Goal: Task Accomplishment & Management: Manage account settings

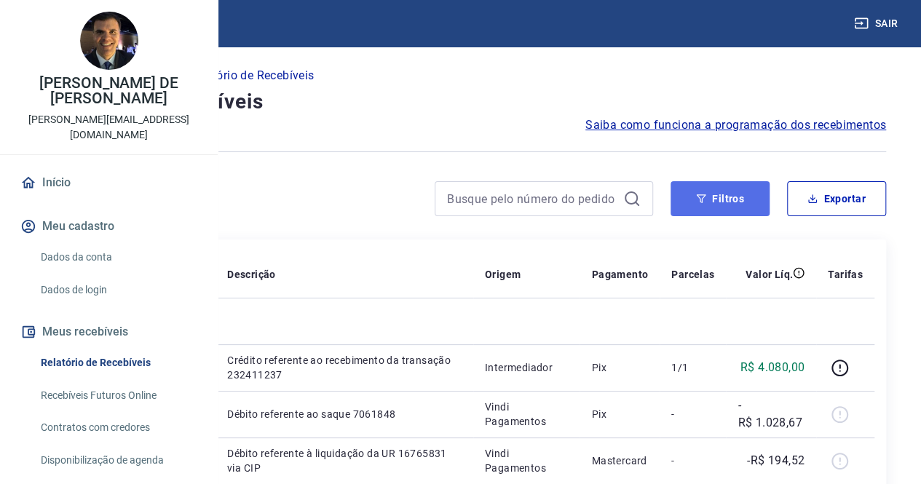
click at [692, 203] on button "Filtros" at bounding box center [720, 198] width 99 height 35
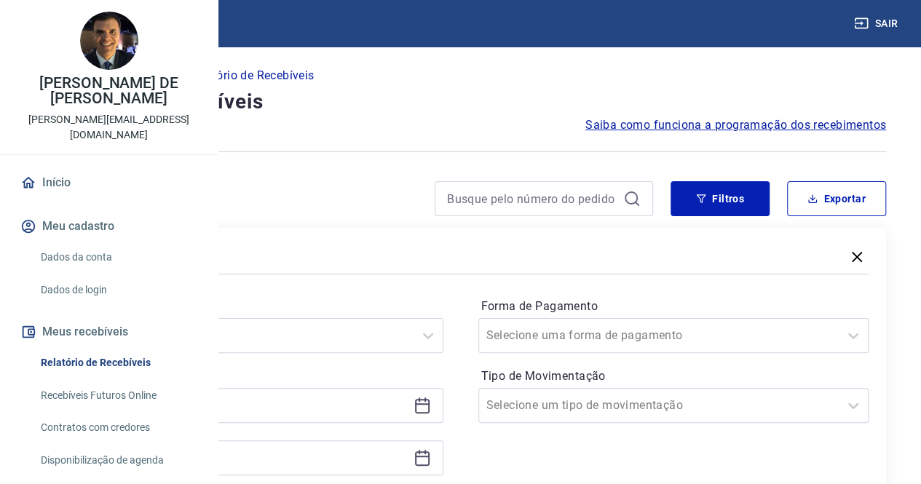
click at [444, 410] on div at bounding box center [247, 405] width 391 height 35
click at [431, 409] on icon at bounding box center [422, 405] width 17 height 17
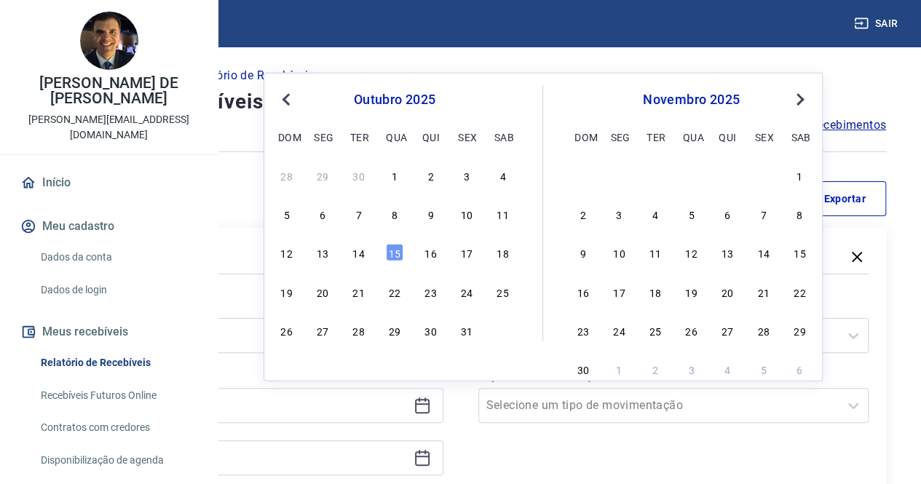
drag, startPoint x: 353, startPoint y: 254, endPoint x: 529, endPoint y: 422, distance: 242.6
click at [352, 255] on div "14" at bounding box center [358, 252] width 17 height 17
type input "[DATE]"
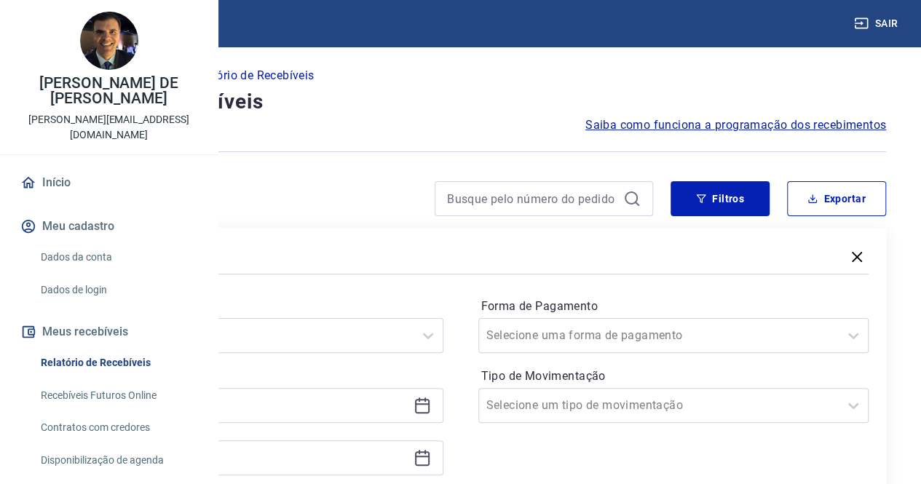
click at [431, 457] on icon at bounding box center [422, 457] width 17 height 17
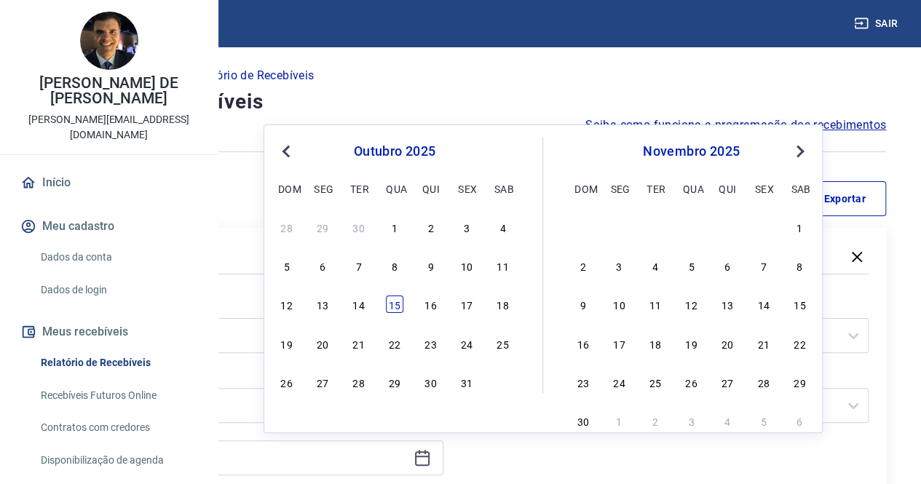
click at [390, 296] on div "15" at bounding box center [394, 304] width 17 height 17
type input "[DATE]"
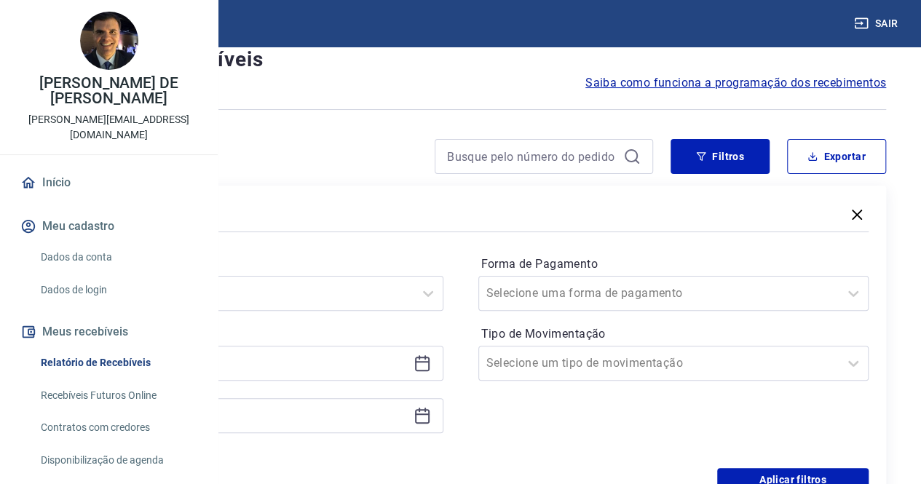
scroll to position [73, 0]
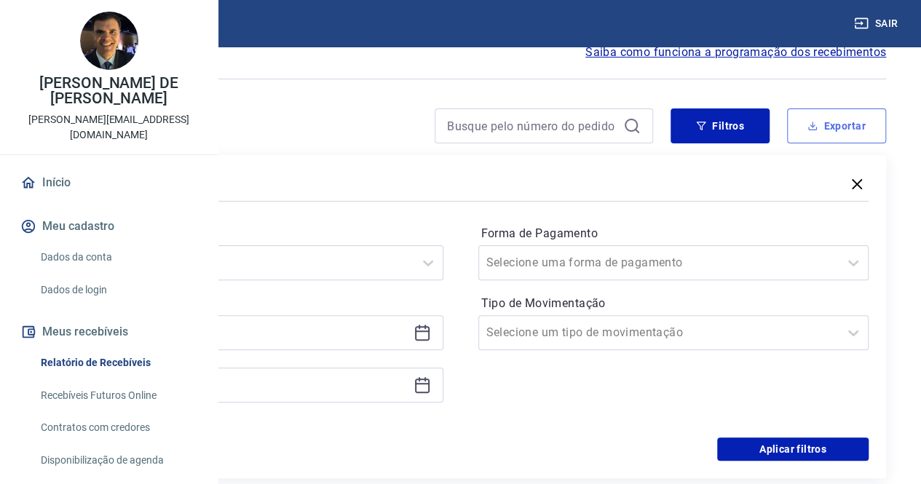
click at [827, 119] on button "Exportar" at bounding box center [836, 126] width 99 height 35
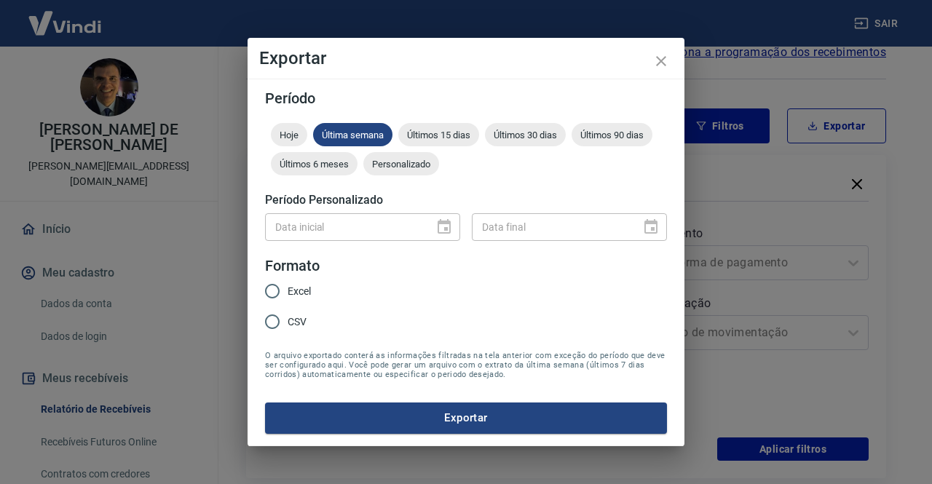
click at [277, 292] on input "Excel" at bounding box center [272, 291] width 31 height 31
radio input "true"
click at [719, 286] on div "Exportar Período Hoje Última semana Últimos 15 dias Últimos 30 dias Últimos 90 …" at bounding box center [466, 242] width 932 height 484
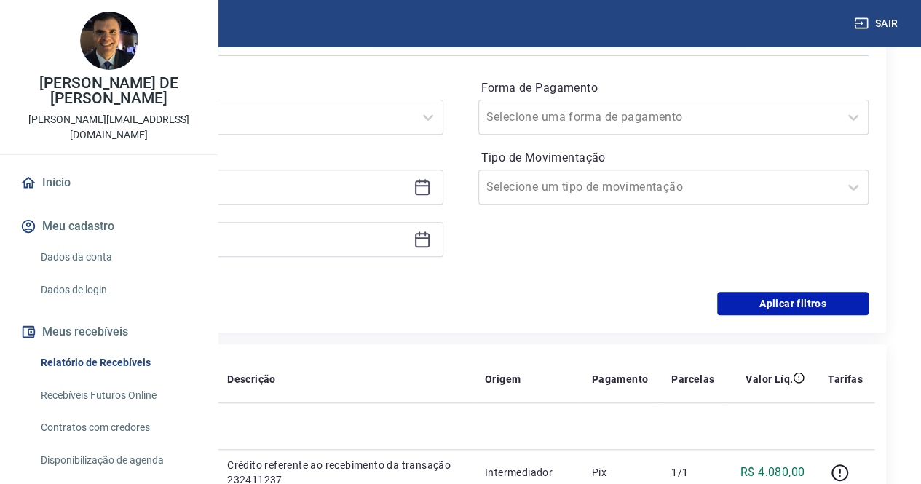
scroll to position [364, 0]
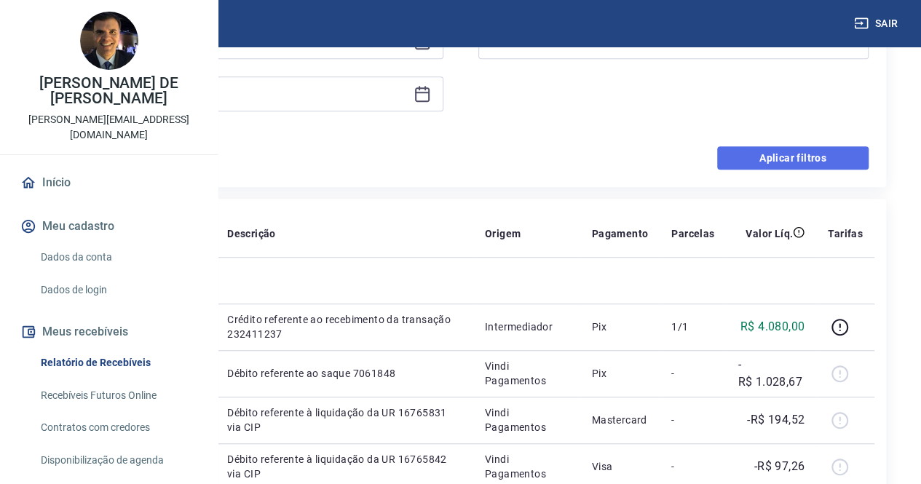
click at [807, 154] on button "Aplicar filtros" at bounding box center [792, 157] width 151 height 23
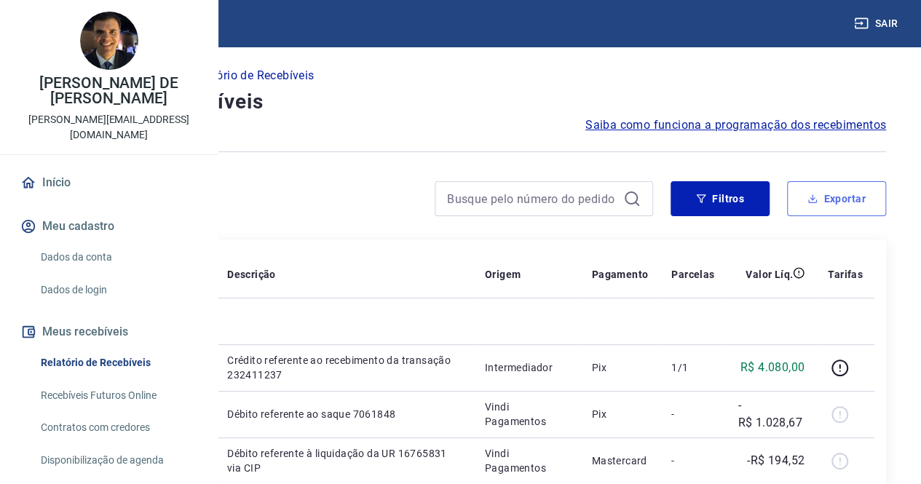
click at [808, 205] on button "Exportar" at bounding box center [836, 198] width 99 height 35
type input "[DATE]"
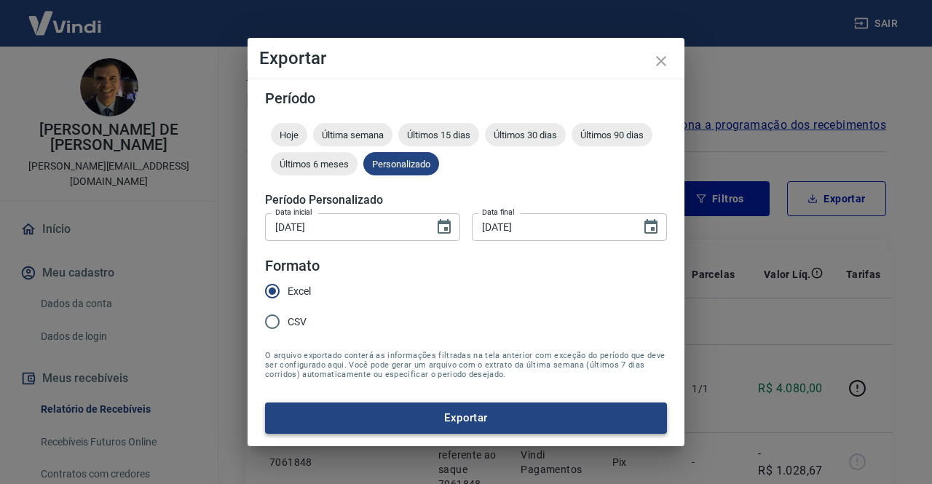
click at [495, 417] on button "Exportar" at bounding box center [466, 418] width 402 height 31
